Goal: Check status

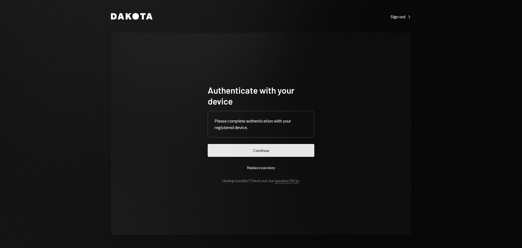
click at [237, 152] on button "Continue" at bounding box center [261, 150] width 107 height 13
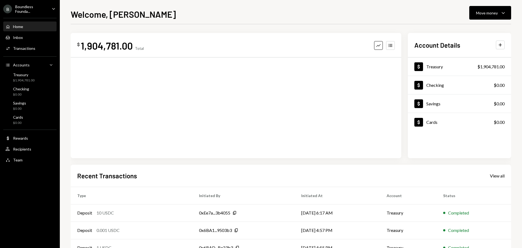
click at [29, 8] on div "Boundless Founda..." at bounding box center [31, 8] width 32 height 9
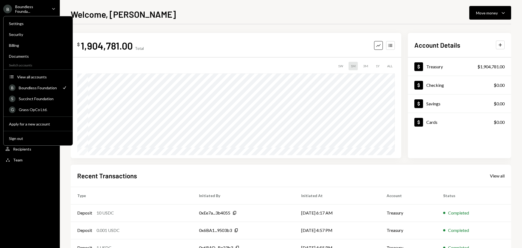
click at [160, 20] on div "Welcome, [PERSON_NAME] Move money Caret Down $ 1,904,781.00 Total Graph Account…" at bounding box center [291, 128] width 441 height 240
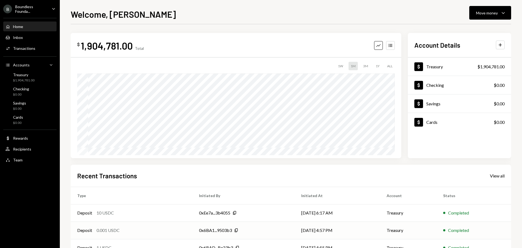
scroll to position [54, 0]
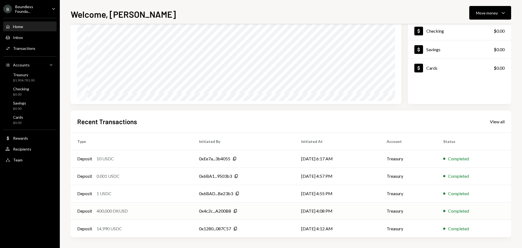
drag, startPoint x: 114, startPoint y: 211, endPoint x: 116, endPoint y: 208, distance: 4.1
click at [114, 211] on div "400,000 DKUSD" at bounding box center [112, 211] width 31 height 7
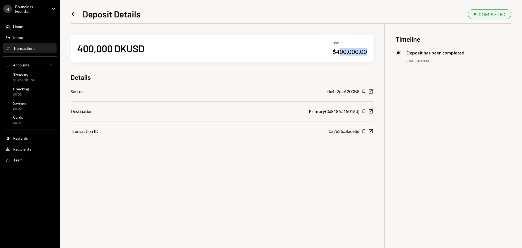
drag, startPoint x: 339, startPoint y: 52, endPoint x: 373, endPoint y: 48, distance: 34.4
click at [373, 48] on div "400,000 DKUSD USD $400,000.00" at bounding box center [222, 48] width 303 height 27
click at [101, 42] on div "400,000 DKUSD USD $400,000.00" at bounding box center [222, 48] width 303 height 27
click at [371, 89] on icon "New Window" at bounding box center [370, 91] width 5 height 5
click at [75, 12] on icon "Left Arrow" at bounding box center [75, 14] width 8 height 8
